Goal: Check status: Check status

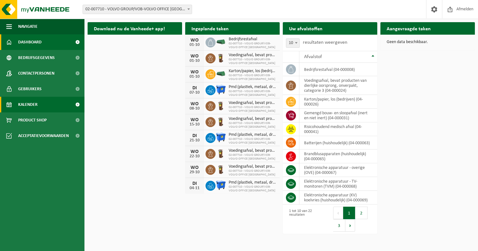
click at [47, 108] on link "Kalender" at bounding box center [42, 105] width 84 height 16
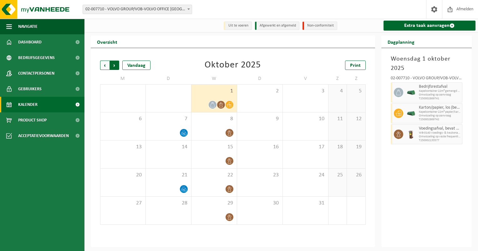
click at [106, 68] on span "Vorige" at bounding box center [104, 65] width 9 height 9
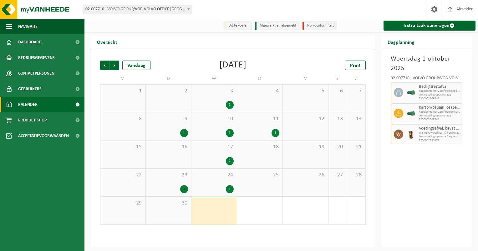
click at [106, 68] on span "Vorige" at bounding box center [104, 65] width 9 height 9
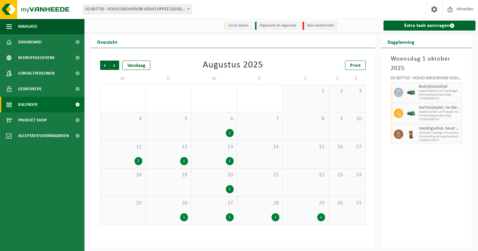
click at [106, 68] on span "Vorige" at bounding box center [104, 65] width 9 height 9
click at [173, 101] on div "1 1" at bounding box center [168, 99] width 45 height 28
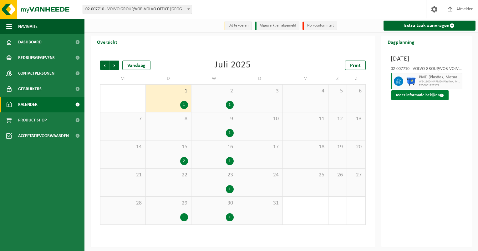
click at [430, 96] on button "Meer informatie bekijken" at bounding box center [419, 95] width 57 height 10
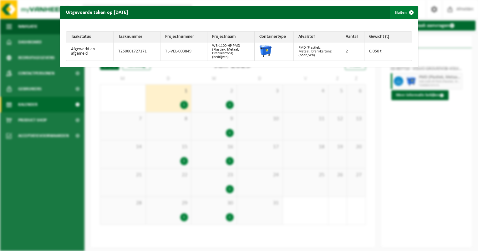
click at [406, 13] on span "button" at bounding box center [411, 12] width 13 height 13
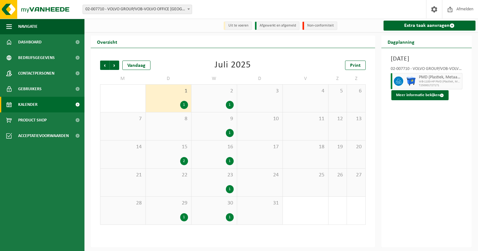
click at [207, 100] on div "2 1" at bounding box center [213, 99] width 45 height 28
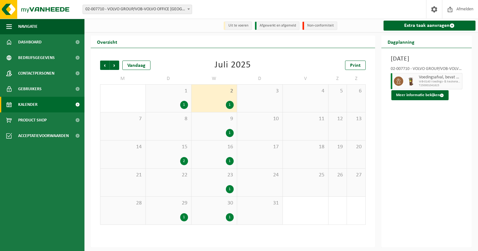
click at [434, 87] on span "T250001041623" at bounding box center [440, 86] width 42 height 4
click at [433, 95] on button "Meer informatie bekijken" at bounding box center [419, 95] width 57 height 10
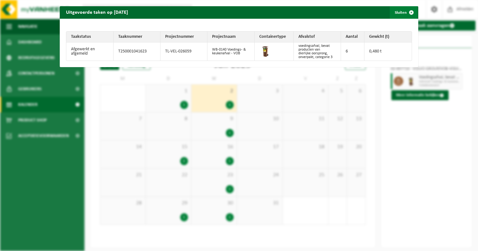
click at [408, 12] on span "button" at bounding box center [411, 12] width 13 height 13
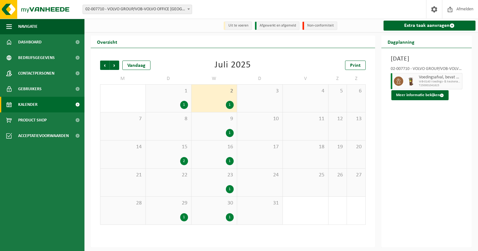
click at [215, 128] on div "9 1" at bounding box center [213, 127] width 45 height 28
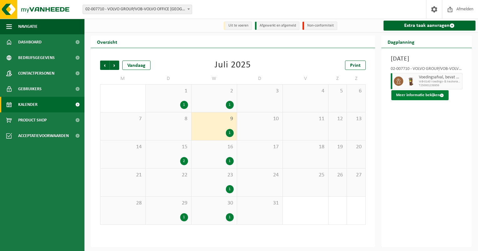
click at [419, 96] on button "Meer informatie bekijken" at bounding box center [419, 95] width 57 height 10
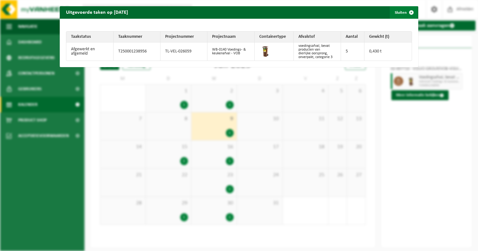
click at [406, 12] on span "button" at bounding box center [411, 12] width 13 height 13
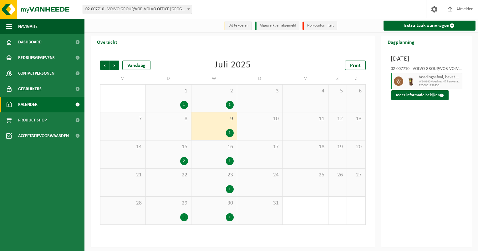
click at [174, 158] on div "2" at bounding box center [168, 161] width 39 height 8
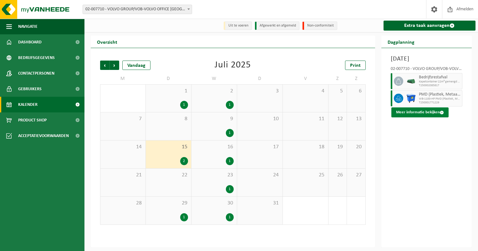
click at [437, 115] on button "Meer informatie bekijken" at bounding box center [419, 113] width 57 height 10
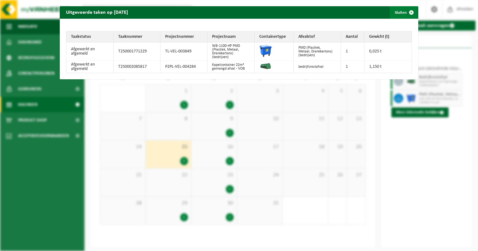
click at [406, 13] on span "button" at bounding box center [411, 12] width 13 height 13
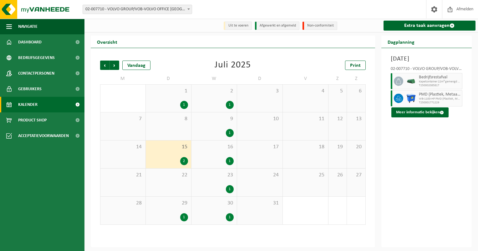
click at [221, 151] on span "16" at bounding box center [213, 147] width 39 height 7
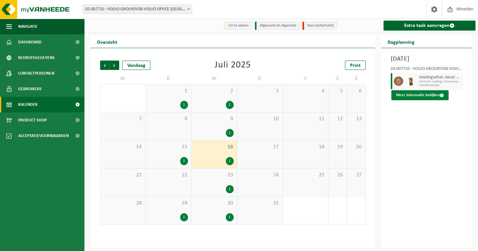
click at [432, 98] on button "Meer informatie bekijken" at bounding box center [419, 95] width 57 height 10
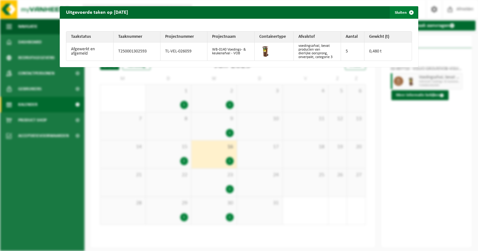
click at [407, 10] on span "button" at bounding box center [411, 12] width 13 height 13
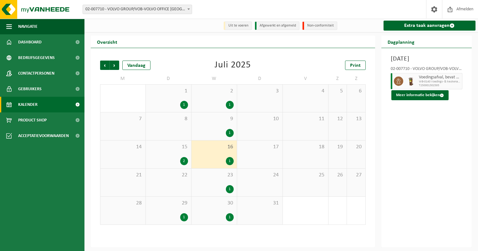
click at [208, 188] on div "1" at bounding box center [213, 189] width 39 height 8
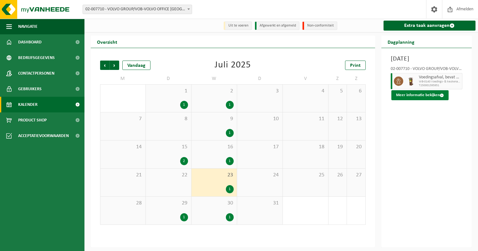
click at [429, 94] on button "Meer informatie bekijken" at bounding box center [419, 95] width 57 height 10
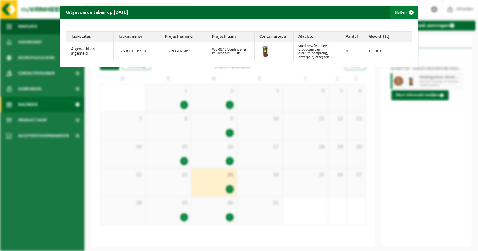
click at [406, 13] on span "button" at bounding box center [411, 12] width 13 height 13
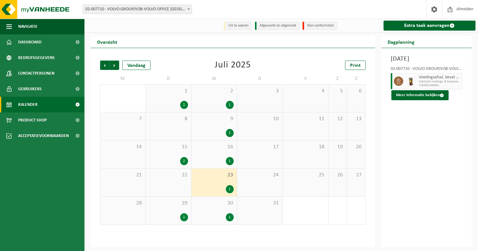
click at [177, 205] on span "29" at bounding box center [168, 203] width 39 height 7
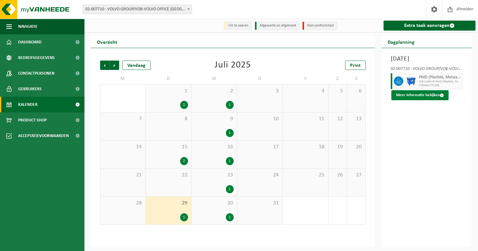
click at [425, 98] on button "Meer informatie bekijken" at bounding box center [419, 95] width 57 height 10
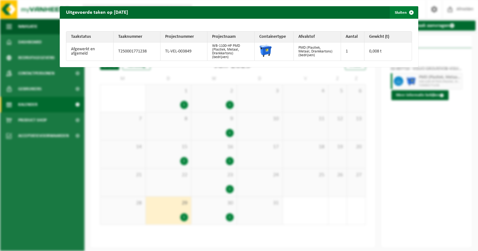
click at [408, 12] on span "button" at bounding box center [411, 12] width 13 height 13
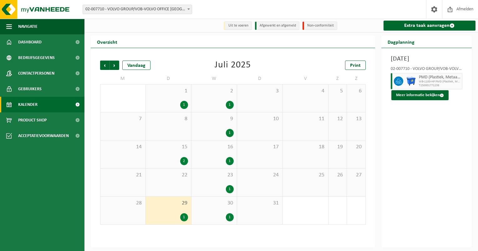
click at [221, 204] on span "30" at bounding box center [213, 203] width 39 height 7
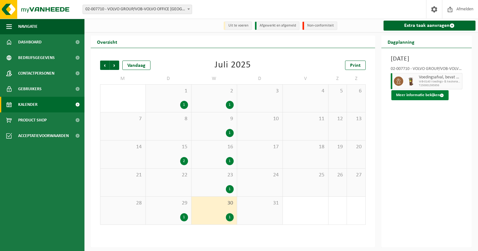
click at [416, 91] on button "Meer informatie bekijken" at bounding box center [419, 95] width 57 height 10
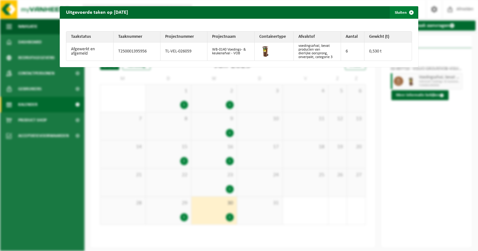
click at [408, 13] on span "button" at bounding box center [411, 12] width 13 height 13
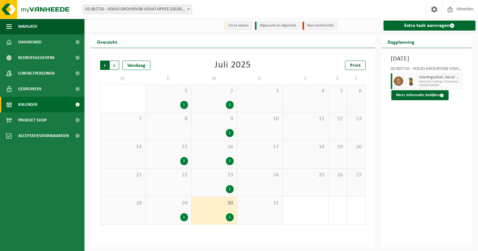
click at [116, 68] on span "Volgende" at bounding box center [114, 65] width 9 height 9
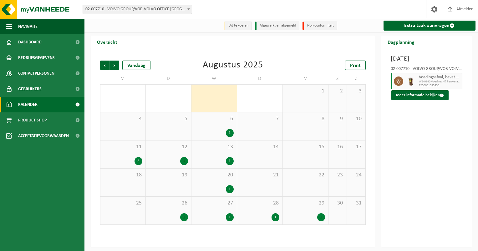
click at [213, 133] on div "1" at bounding box center [213, 133] width 39 height 8
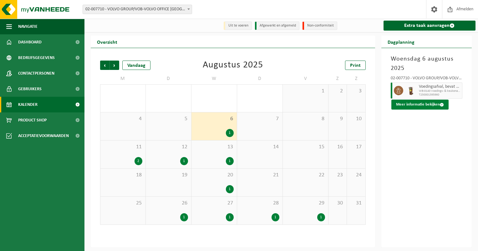
click at [414, 106] on button "Meer informatie bekijken" at bounding box center [419, 105] width 57 height 10
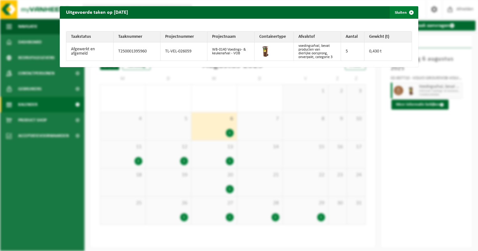
click at [407, 12] on span "button" at bounding box center [411, 12] width 13 height 13
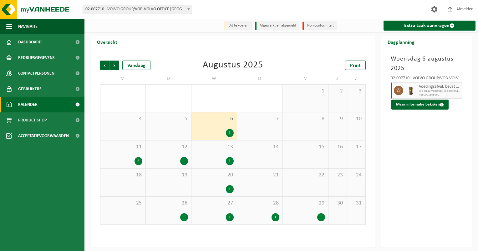
click at [127, 153] on div "11 2" at bounding box center [122, 155] width 45 height 28
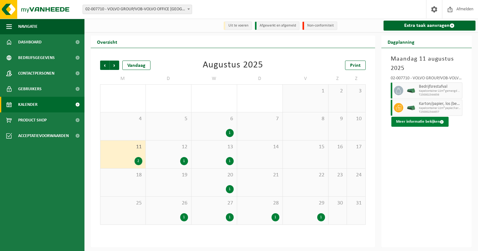
click at [424, 121] on button "Meer informatie bekijken" at bounding box center [419, 122] width 57 height 10
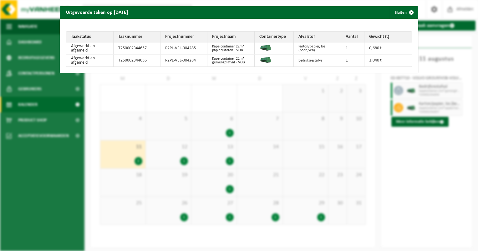
click at [163, 154] on div "Uitgevoerde taken op 2025-08-11 Sluiten Taakstatus Taaknummer Projectnummer Pro…" at bounding box center [239, 125] width 478 height 251
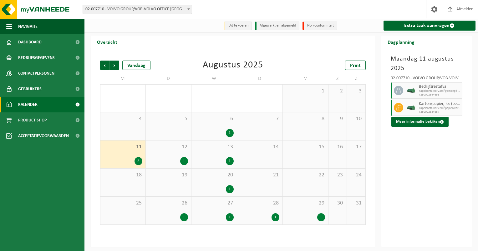
click at [163, 154] on div "12 1" at bounding box center [168, 155] width 45 height 28
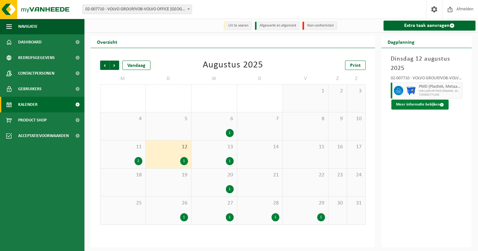
click at [430, 106] on button "Meer informatie bekijken" at bounding box center [419, 105] width 57 height 10
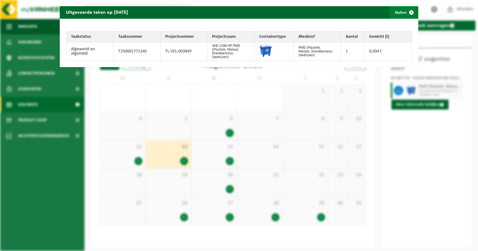
click at [407, 10] on span "button" at bounding box center [411, 12] width 13 height 13
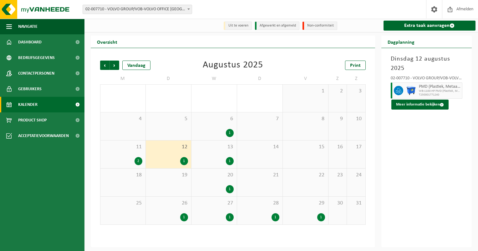
click at [214, 154] on div "13 1" at bounding box center [213, 155] width 45 height 28
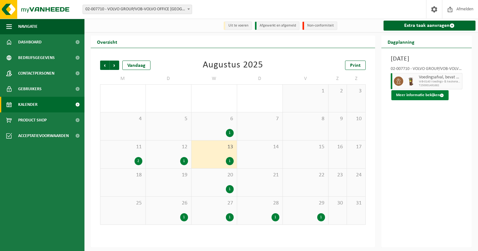
click at [421, 100] on button "Meer informatie bekijken" at bounding box center [419, 95] width 57 height 10
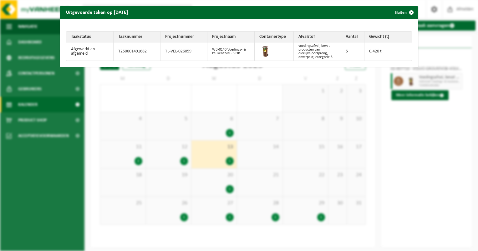
click at [219, 179] on div "Uitgevoerde taken op 2025-08-13 Sluiten Taakstatus Taaknummer Projectnummer Pro…" at bounding box center [239, 125] width 478 height 251
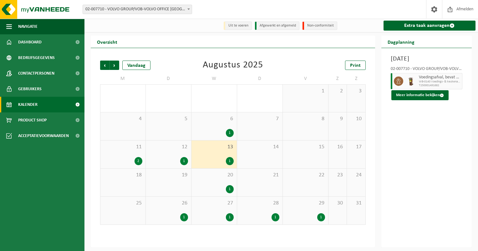
click at [219, 179] on span "20" at bounding box center [213, 175] width 39 height 7
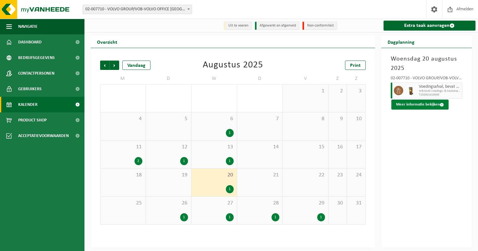
click at [415, 104] on button "Meer informatie bekijken" at bounding box center [419, 105] width 57 height 10
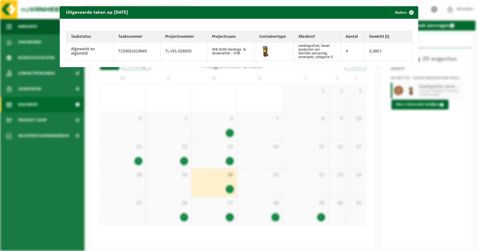
click at [176, 214] on div "Uitgevoerde taken op 2025-08-20 Sluiten Taakstatus Taaknummer Projectnummer Pro…" at bounding box center [239, 125] width 478 height 251
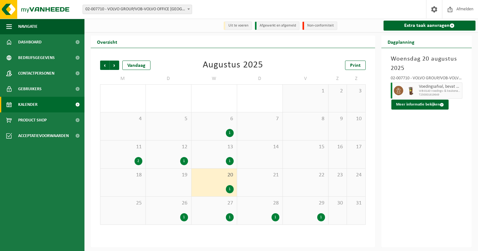
click at [176, 214] on div "1" at bounding box center [168, 218] width 39 height 8
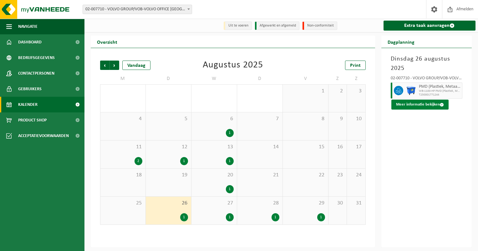
click at [413, 105] on button "Meer informatie bekijken" at bounding box center [419, 105] width 57 height 10
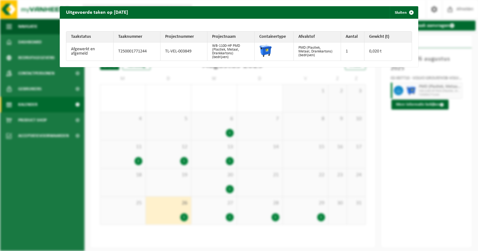
click at [206, 213] on div "Uitgevoerde taken op 2025-08-26 Sluiten Taakstatus Taaknummer Projectnummer Pro…" at bounding box center [239, 125] width 478 height 251
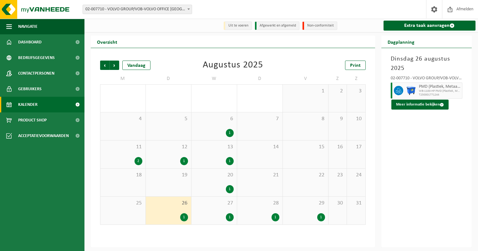
click at [173, 209] on div "26 1" at bounding box center [168, 211] width 45 height 28
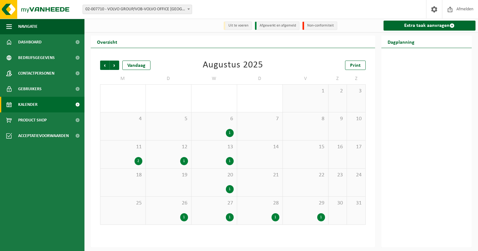
click at [217, 183] on div "20 1" at bounding box center [213, 183] width 45 height 28
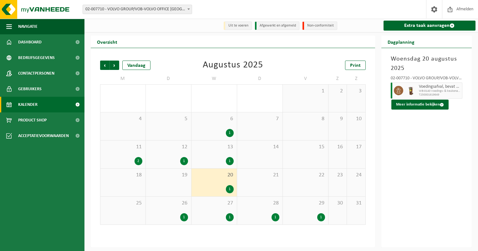
click at [169, 205] on span "26" at bounding box center [168, 203] width 39 height 7
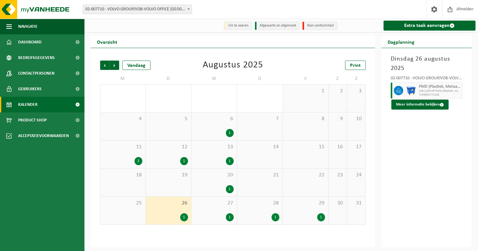
click at [212, 211] on div "27 1" at bounding box center [213, 211] width 45 height 28
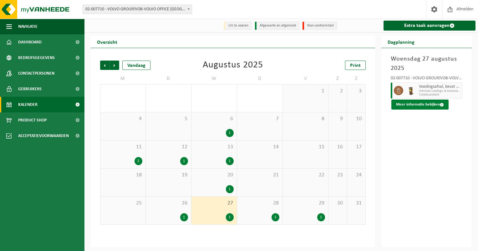
click at [422, 107] on button "Meer informatie bekijken" at bounding box center [419, 105] width 57 height 10
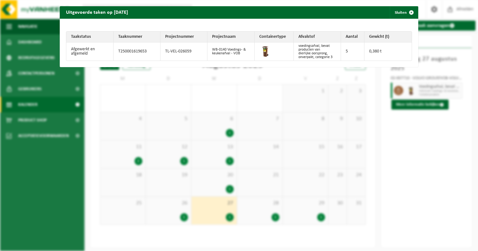
click at [251, 210] on div "Uitgevoerde taken op 2025-08-27 Sluiten Taakstatus Taaknummer Projectnummer Pro…" at bounding box center [239, 125] width 478 height 251
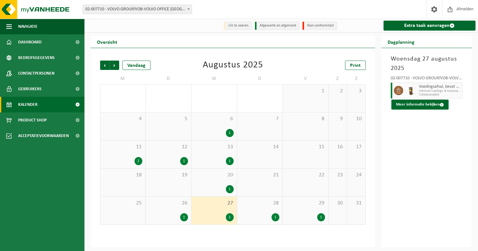
click at [251, 210] on div "28 1" at bounding box center [259, 211] width 45 height 28
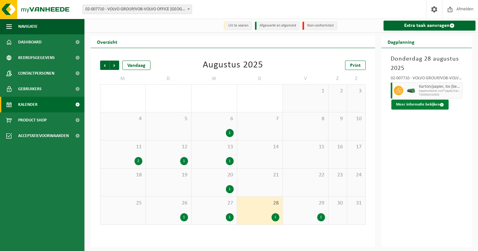
click at [424, 107] on button "Meer informatie bekijken" at bounding box center [419, 105] width 57 height 10
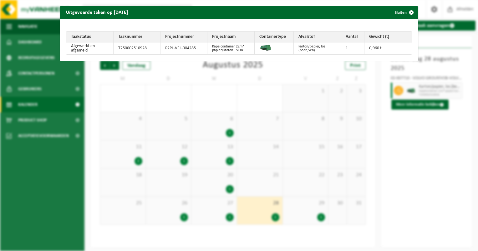
click at [317, 212] on div "Uitgevoerde taken op 2025-08-28 Sluiten Taakstatus Taaknummer Projectnummer Pro…" at bounding box center [239, 125] width 478 height 251
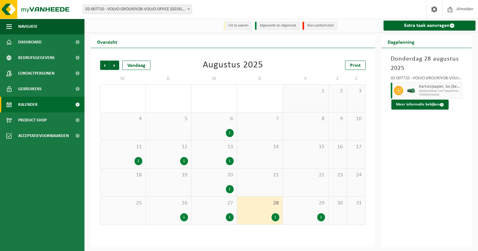
click at [317, 212] on div "29 1" at bounding box center [305, 211] width 45 height 28
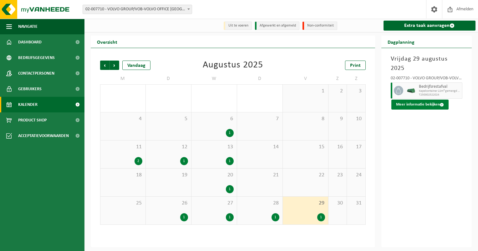
click at [420, 100] on button "Meer informatie bekijken" at bounding box center [419, 105] width 57 height 10
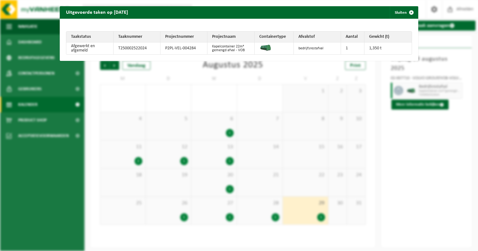
click at [285, 208] on div "Uitgevoerde taken op 2025-08-29 Sluiten Taakstatus Taaknummer Projectnummer Pro…" at bounding box center [239, 125] width 478 height 251
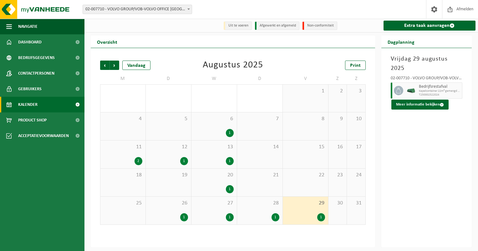
click at [269, 209] on div "28 1" at bounding box center [259, 211] width 45 height 28
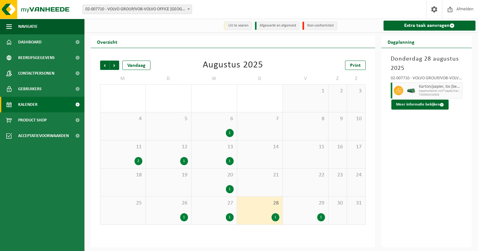
click at [304, 211] on div "29 1" at bounding box center [305, 211] width 45 height 28
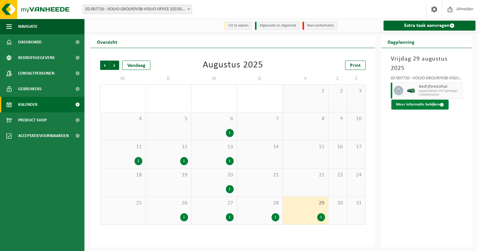
click at [422, 100] on button "Meer informatie bekijken" at bounding box center [419, 105] width 57 height 10
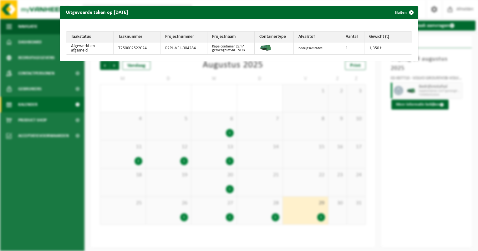
click at [386, 167] on div "Uitgevoerde taken op 2025-08-29 Sluiten Taakstatus Taaknummer Projectnummer Pro…" at bounding box center [239, 125] width 478 height 251
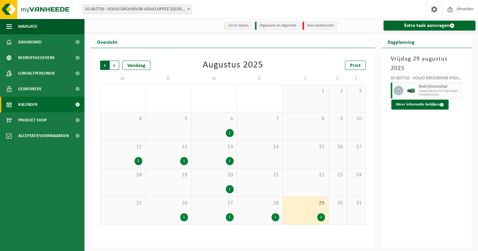
click at [114, 67] on span "Volgende" at bounding box center [114, 65] width 9 height 9
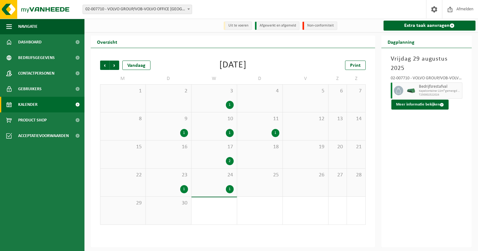
click at [205, 101] on div "3 1" at bounding box center [213, 99] width 45 height 28
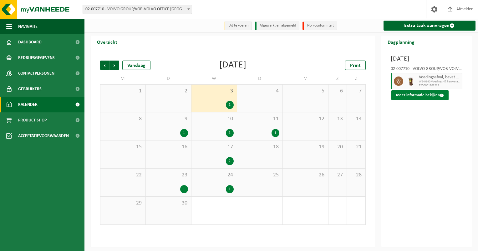
click at [428, 100] on button "Meer informatie bekijken" at bounding box center [419, 95] width 57 height 10
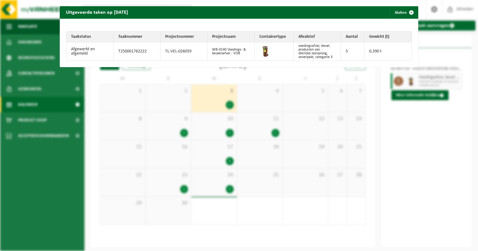
click at [176, 128] on div "Uitgevoerde taken op 2025-09-03 Sluiten Taakstatus Taaknummer Projectnummer Pro…" at bounding box center [239, 125] width 478 height 251
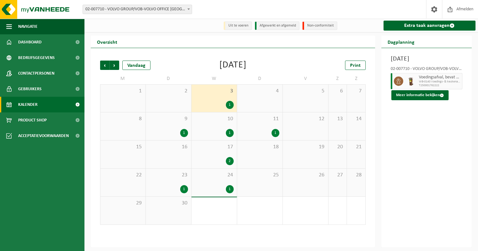
click at [176, 128] on div "9 1" at bounding box center [168, 127] width 45 height 28
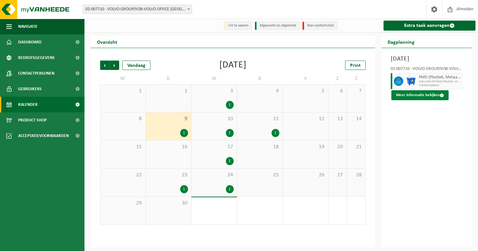
click at [422, 100] on button "Meer informatie bekijken" at bounding box center [419, 95] width 57 height 10
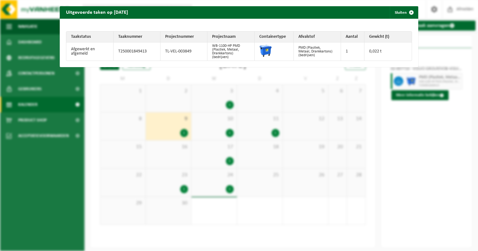
click at [208, 129] on div "Uitgevoerde taken op 2025-09-09 Sluiten Taakstatus Taaknummer Projectnummer Pro…" at bounding box center [239, 125] width 478 height 251
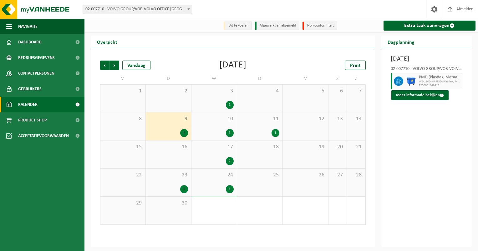
click at [208, 129] on div "10 1" at bounding box center [213, 127] width 45 height 28
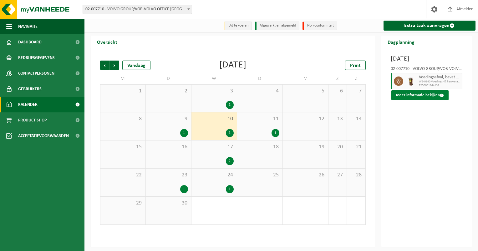
click at [412, 100] on button "Meer informatie bekijken" at bounding box center [419, 95] width 57 height 10
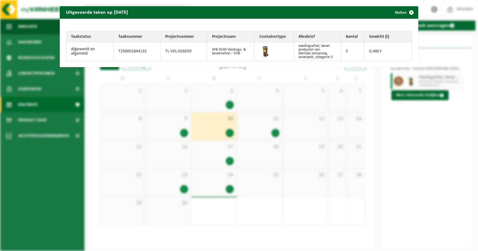
click at [263, 134] on div "Uitgevoerde taken op 2025-09-10 Sluiten Taakstatus Taaknummer Projectnummer Pro…" at bounding box center [239, 125] width 478 height 251
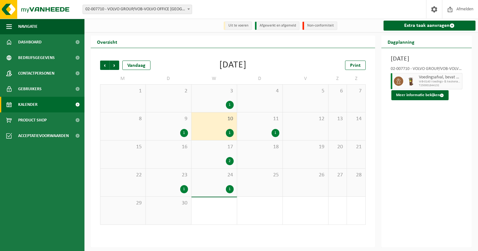
click at [263, 134] on div "1" at bounding box center [259, 133] width 39 height 8
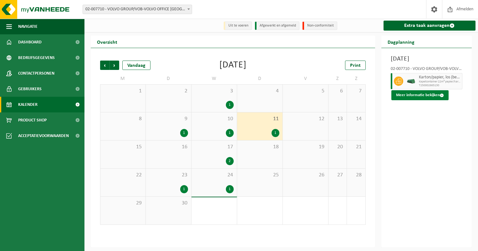
click at [423, 100] on button "Meer informatie bekijken" at bounding box center [419, 95] width 57 height 10
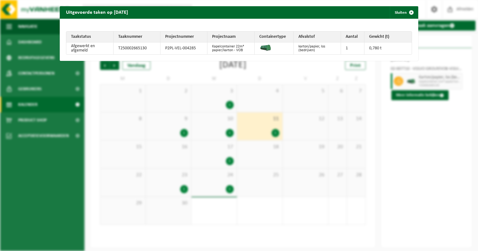
click at [215, 157] on div "Uitgevoerde taken op 2025-09-11 Sluiten Taakstatus Taaknummer Projectnummer Pro…" at bounding box center [239, 125] width 478 height 251
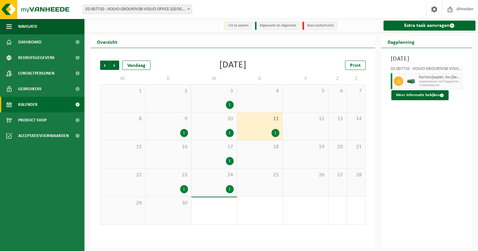
click at [215, 157] on div "17 2" at bounding box center [213, 155] width 45 height 28
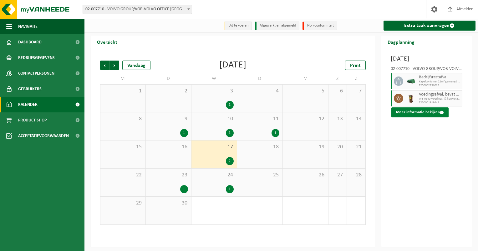
click at [427, 118] on button "Meer informatie bekijken" at bounding box center [419, 113] width 57 height 10
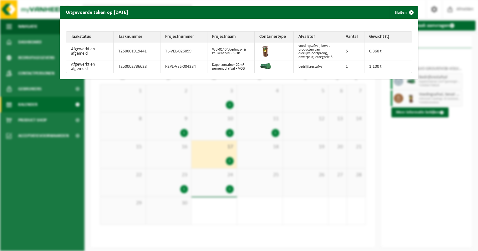
click at [174, 185] on div "Uitgevoerde taken op 2025-09-17 Sluiten Taakstatus Taaknummer Projectnummer Pro…" at bounding box center [239, 125] width 478 height 251
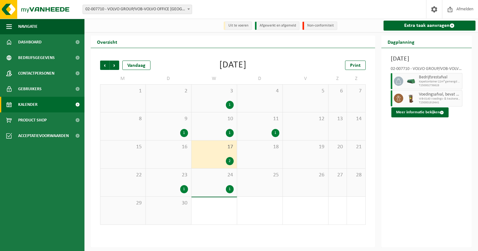
click at [174, 185] on div "23 1" at bounding box center [168, 183] width 45 height 28
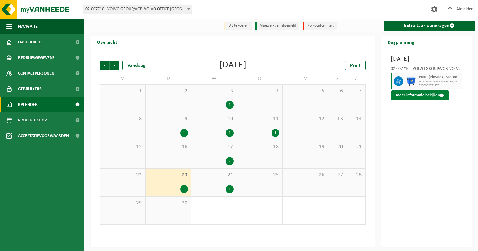
click at [415, 100] on button "Meer informatie bekijken" at bounding box center [419, 95] width 57 height 10
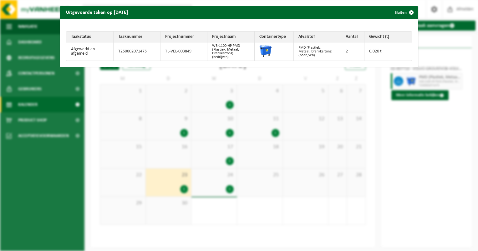
click at [213, 181] on div "Uitgevoerde taken op 2025-09-23 Sluiten Taakstatus Taaknummer Projectnummer Pro…" at bounding box center [239, 125] width 478 height 251
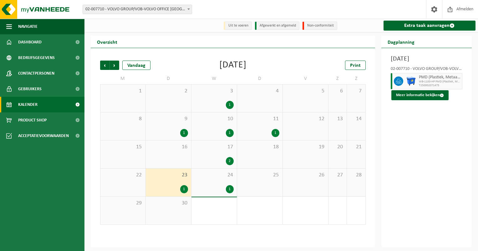
click at [213, 181] on div "24 1" at bounding box center [213, 183] width 45 height 28
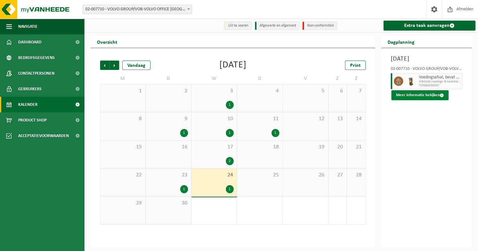
click at [422, 100] on button "Meer informatie bekijken" at bounding box center [419, 95] width 57 height 10
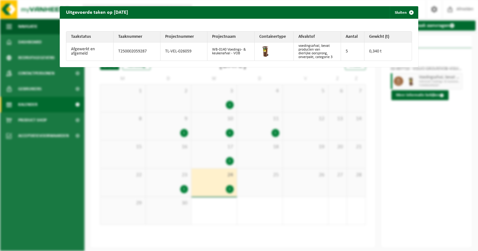
click at [406, 124] on div "Uitgevoerde taken op 2025-09-24 Sluiten Taakstatus Taaknummer Projectnummer Pro…" at bounding box center [239, 125] width 478 height 251
